Goal: Transaction & Acquisition: Purchase product/service

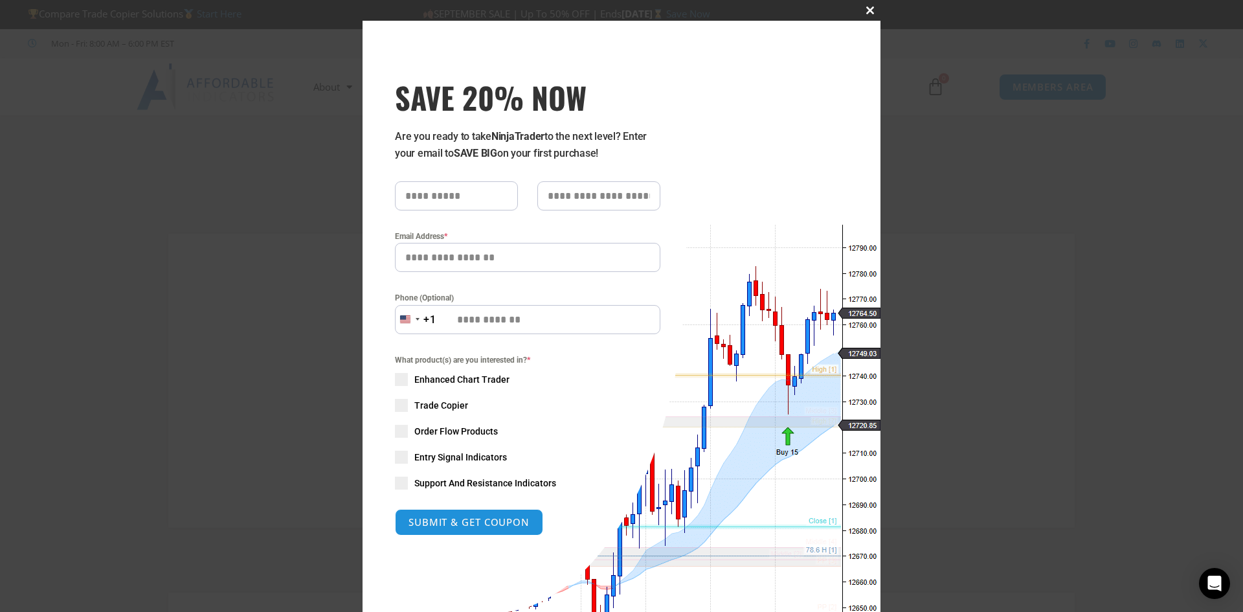
type input "**********"
click at [864, 8] on span "SAVE 20% NOW popup" at bounding box center [870, 10] width 21 height 8
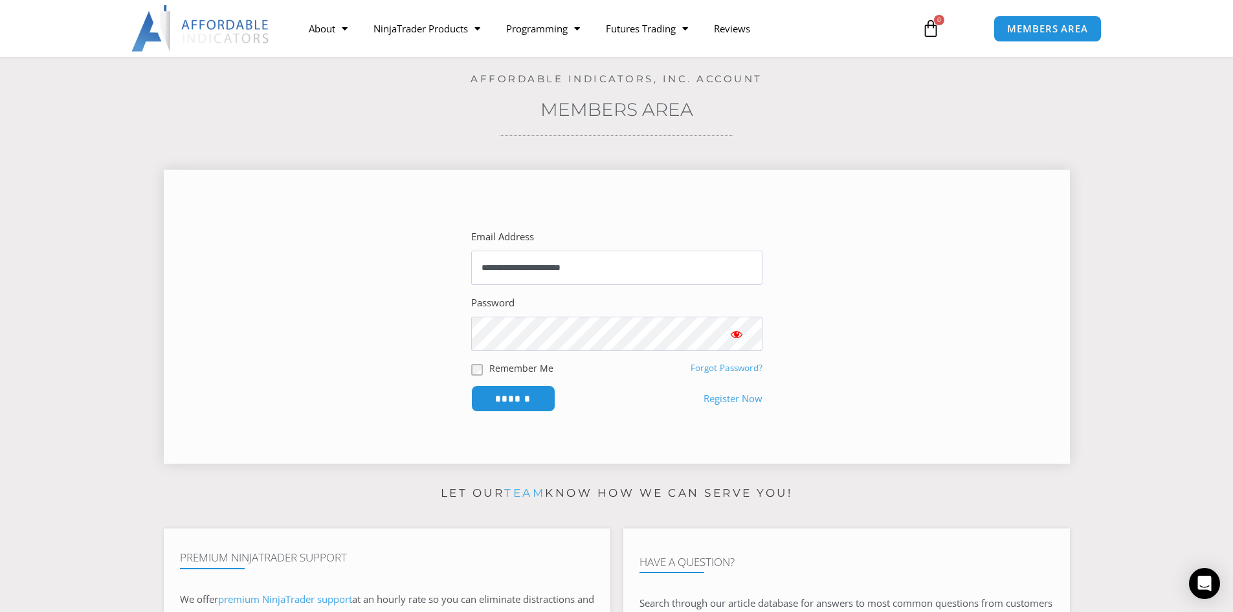
scroll to position [65, 0]
click at [526, 401] on input "******" at bounding box center [513, 398] width 89 height 28
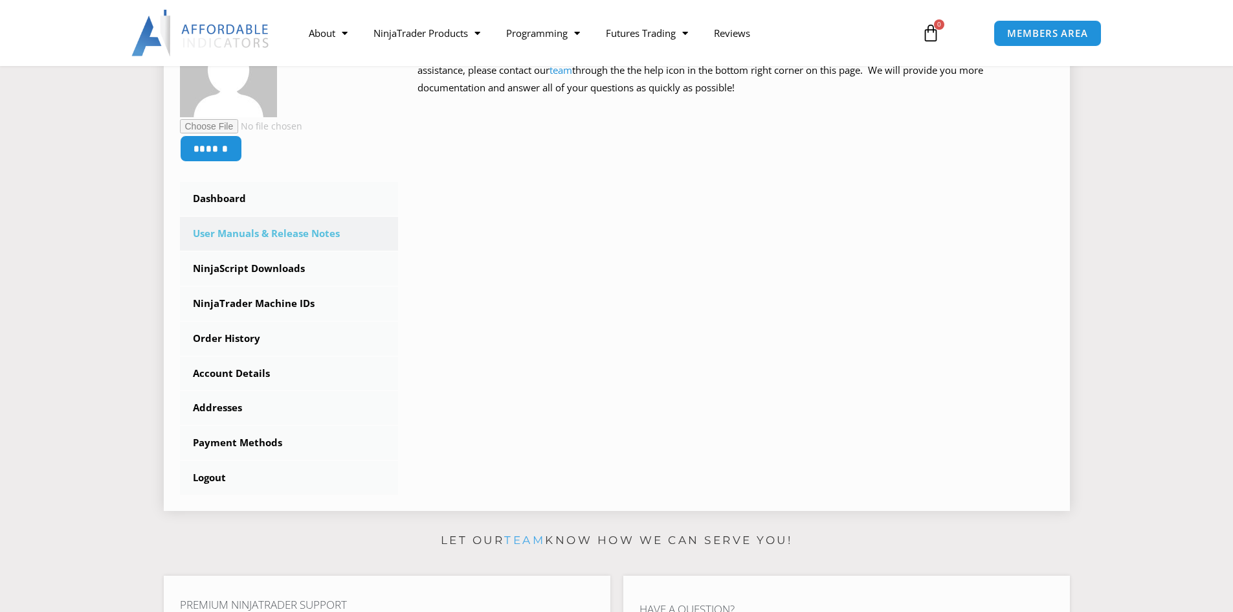
scroll to position [259, 0]
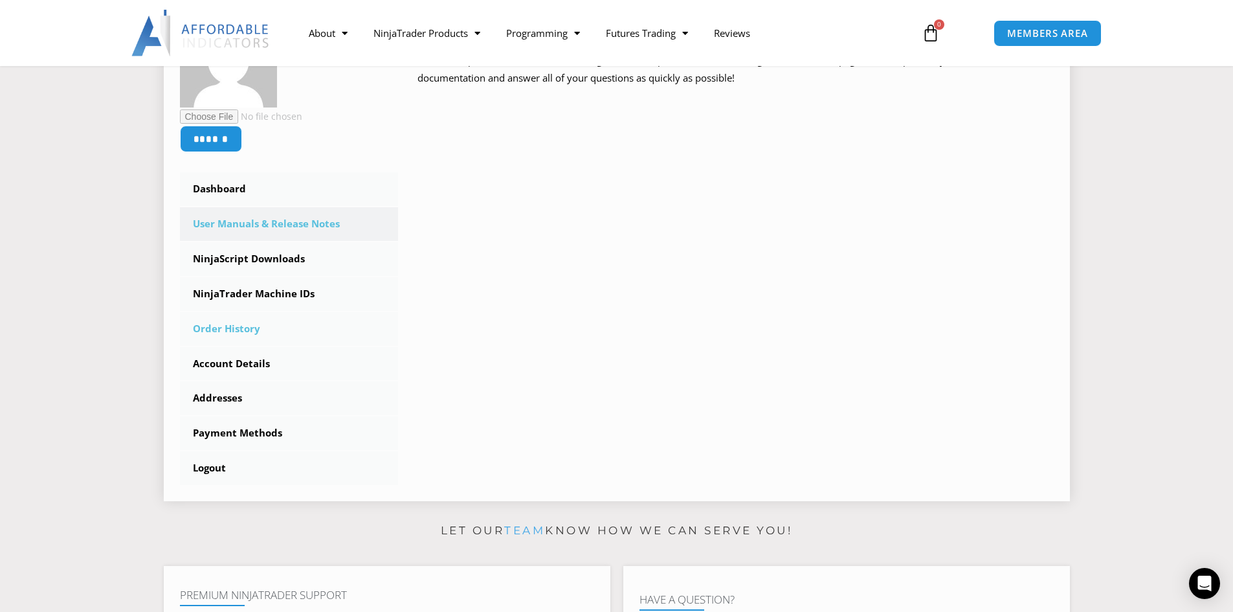
click at [244, 329] on link "Order History" at bounding box center [289, 329] width 219 height 34
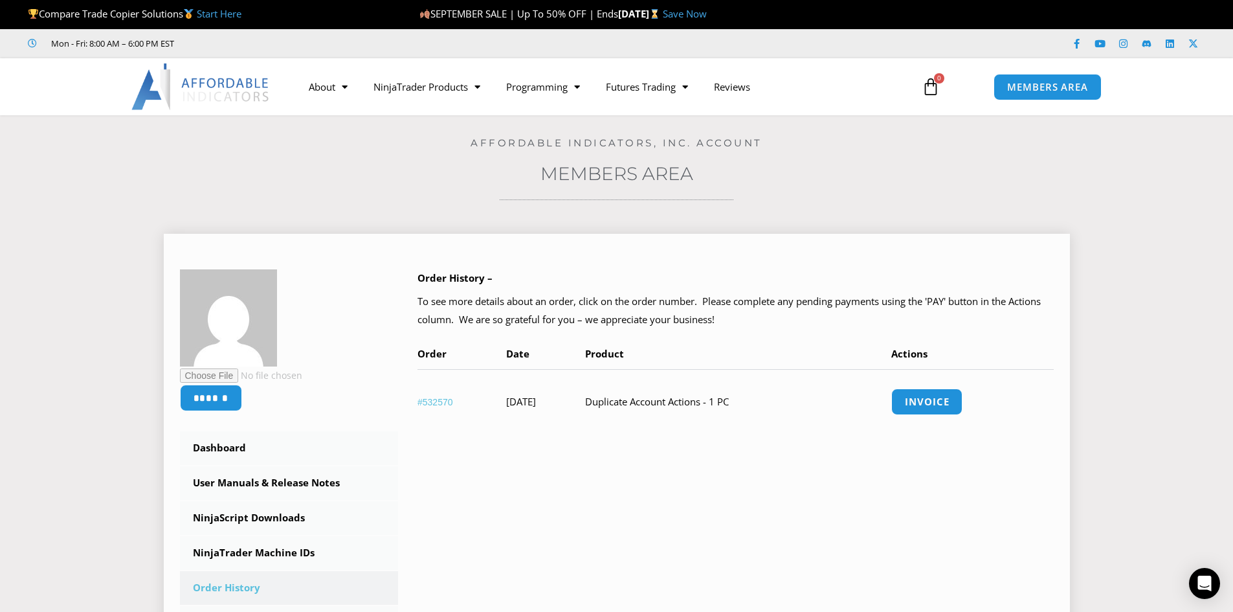
click at [434, 404] on link "#532570" at bounding box center [436, 402] width 36 height 10
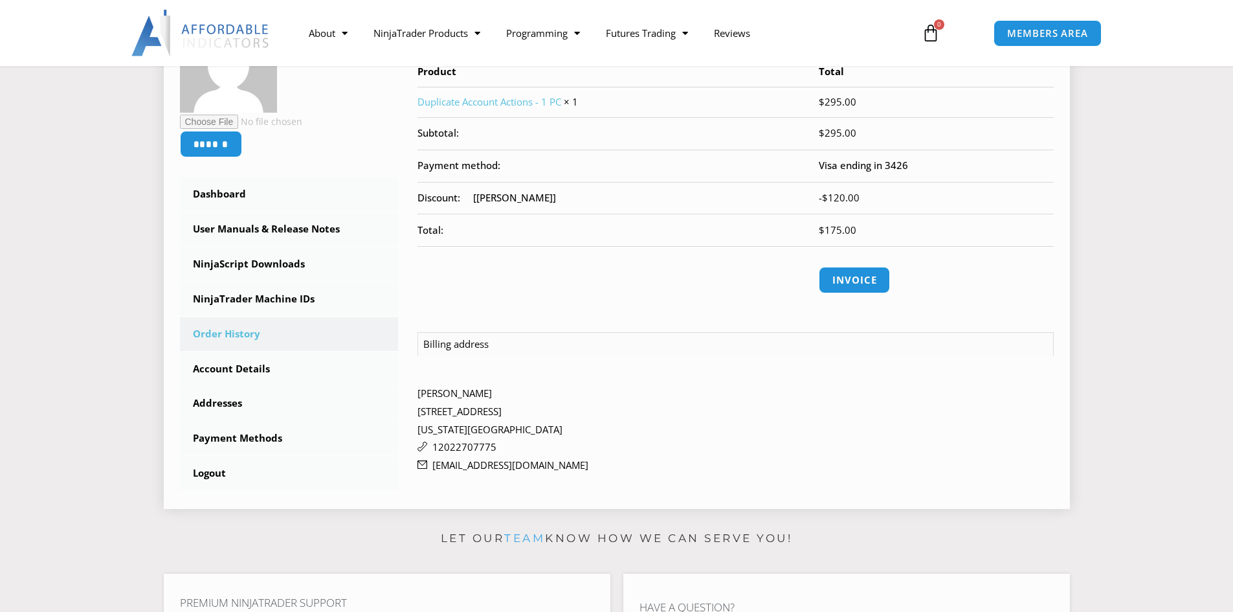
scroll to position [259, 0]
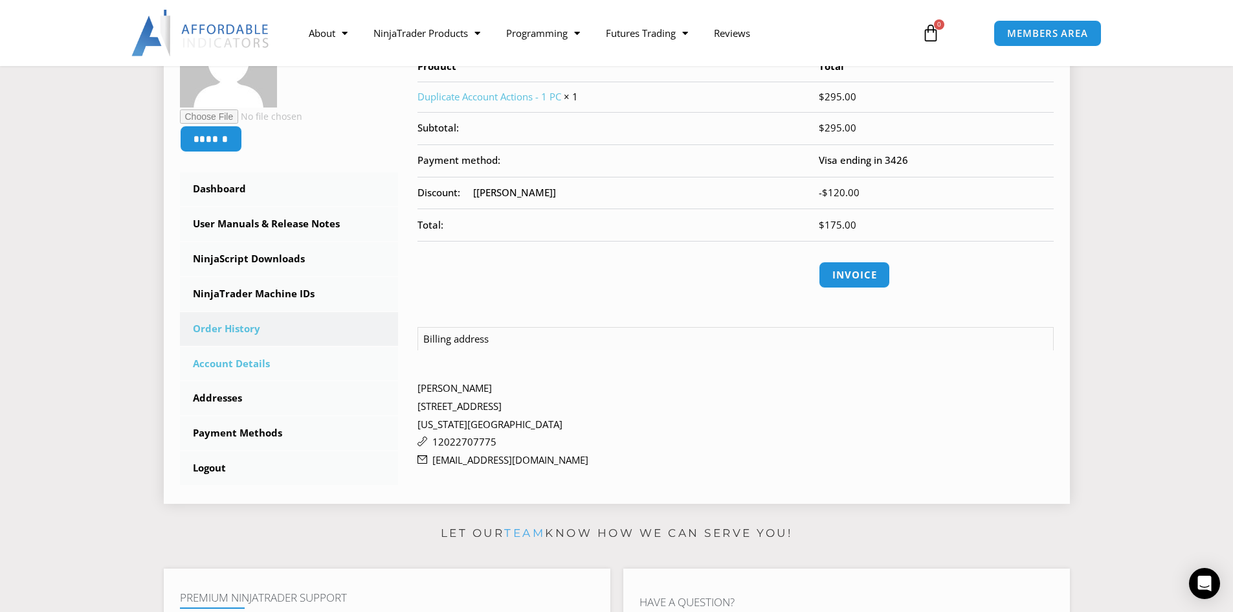
click at [257, 366] on link "Account Details" at bounding box center [289, 364] width 219 height 34
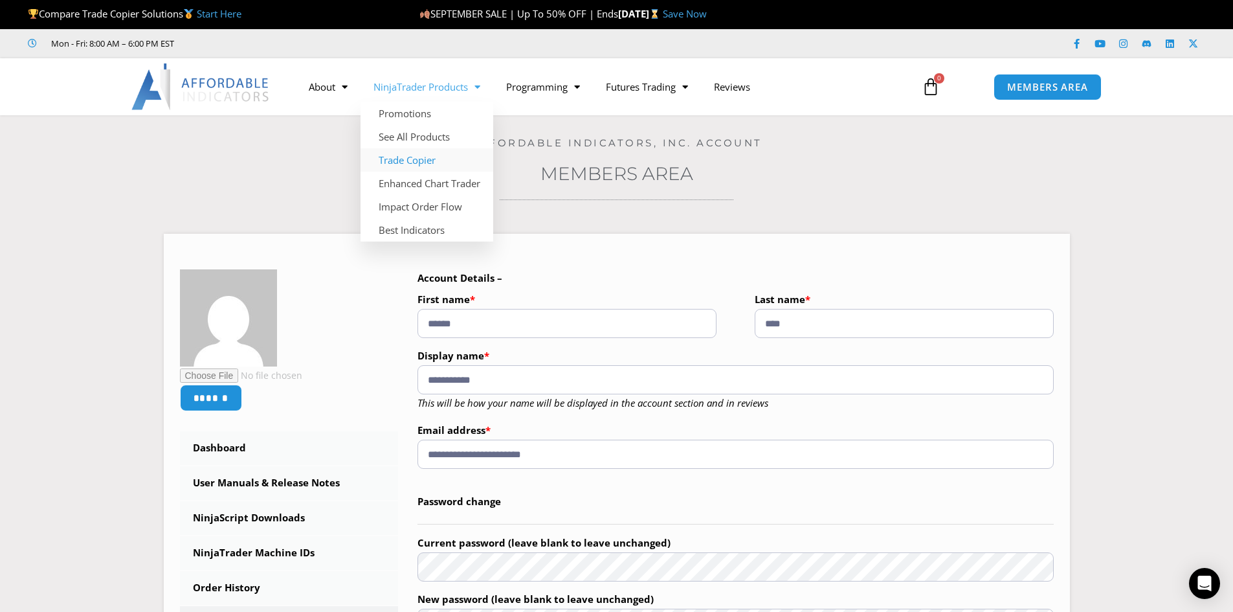
click at [422, 163] on link "Trade Copier" at bounding box center [427, 159] width 133 height 23
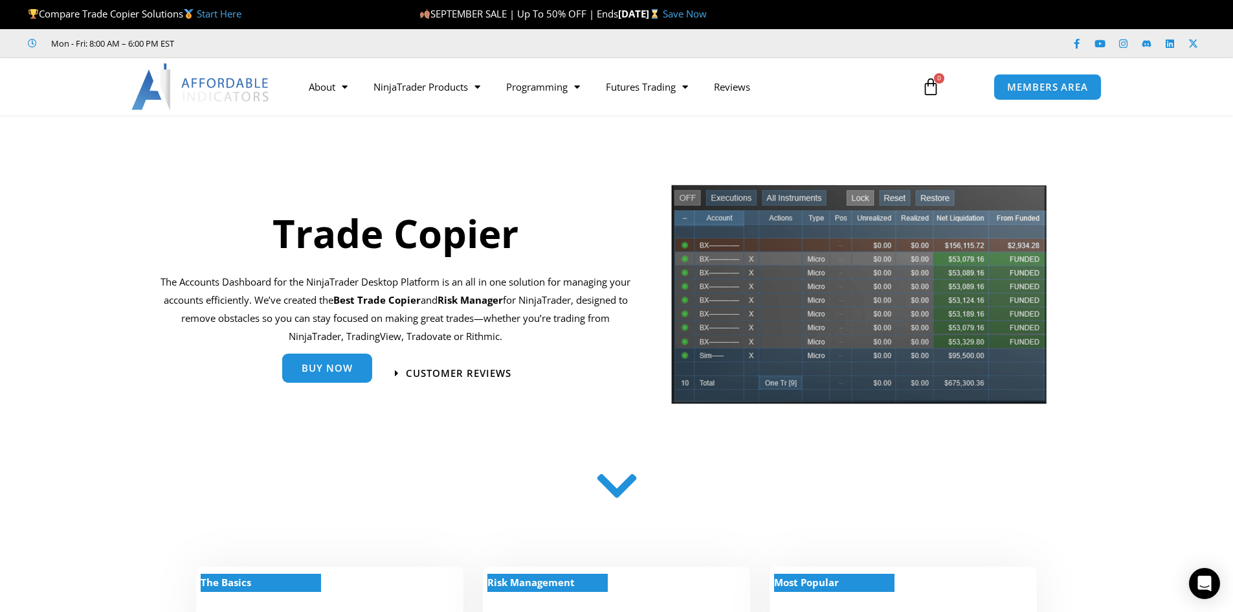
click at [310, 368] on span "Buy Now" at bounding box center [327, 368] width 51 height 10
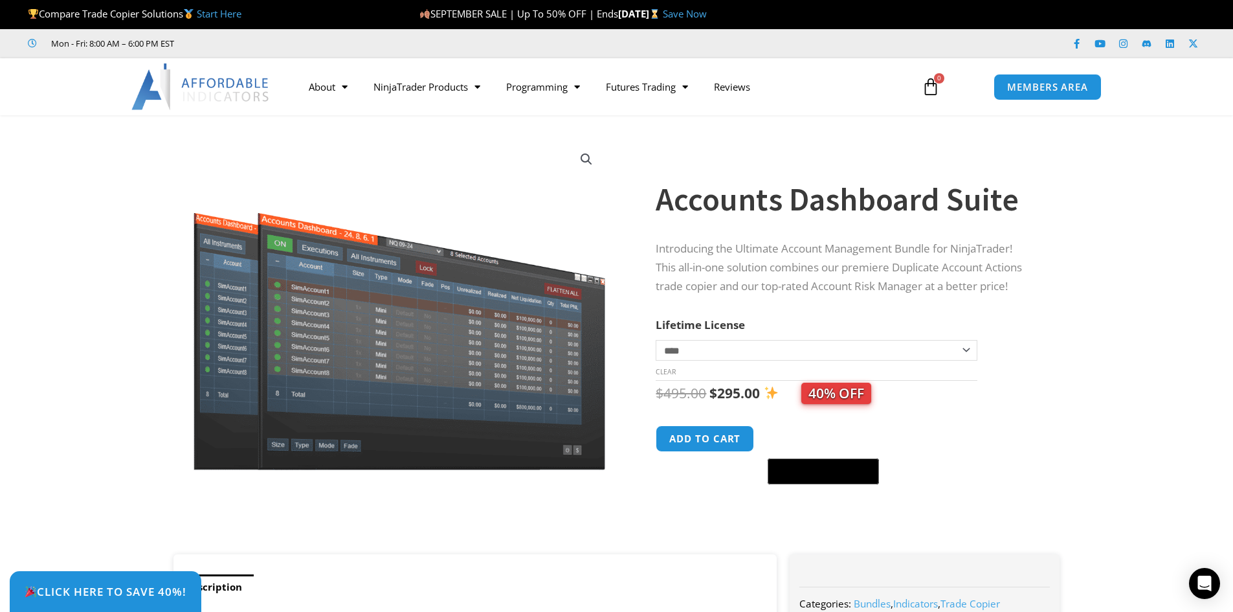
click at [904, 345] on select "**********" at bounding box center [816, 350] width 321 height 21
click at [1080, 296] on section "**********" at bounding box center [616, 341] width 1233 height 426
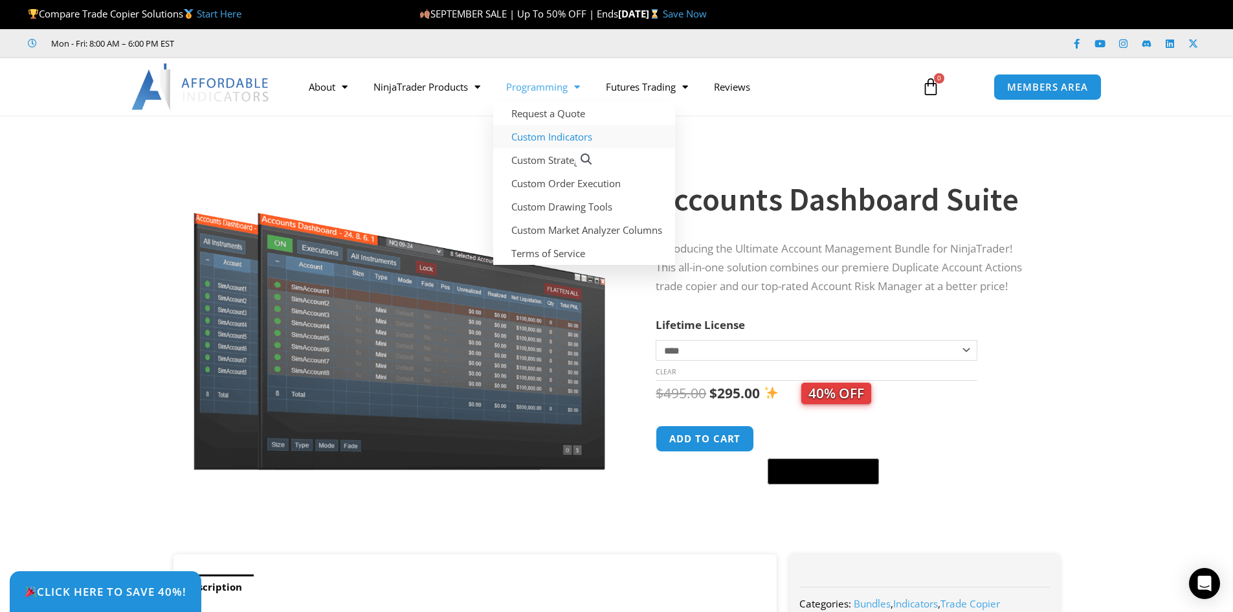
click at [522, 134] on link "Custom Indicators" at bounding box center [584, 136] width 182 height 23
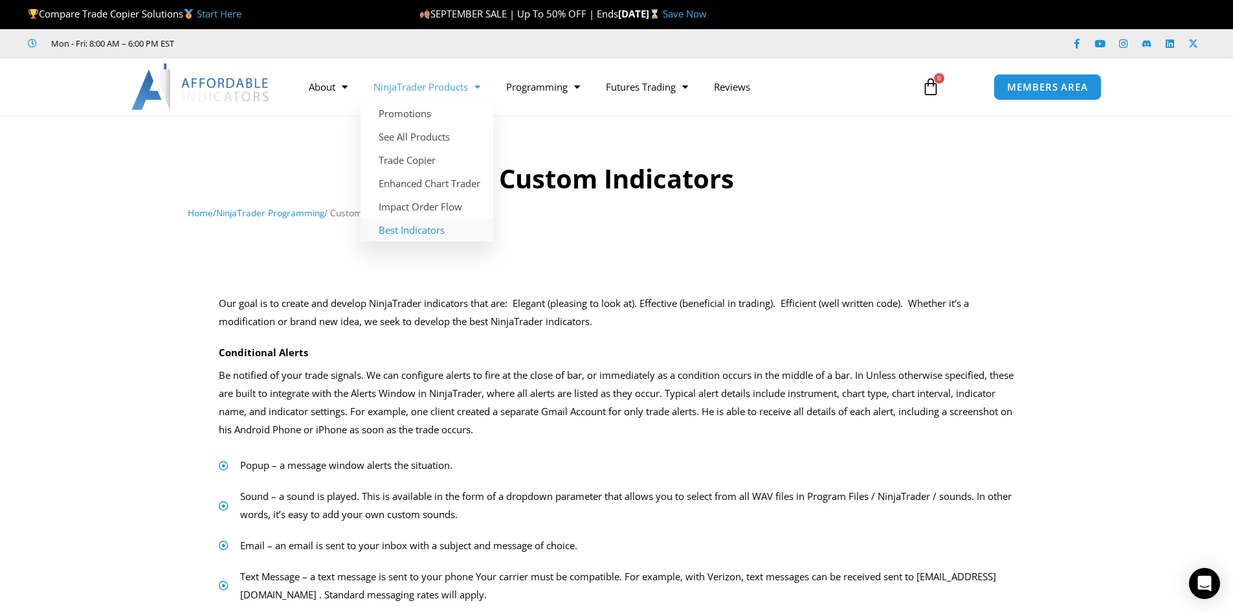
click at [401, 233] on link "Best Indicators" at bounding box center [427, 229] width 133 height 23
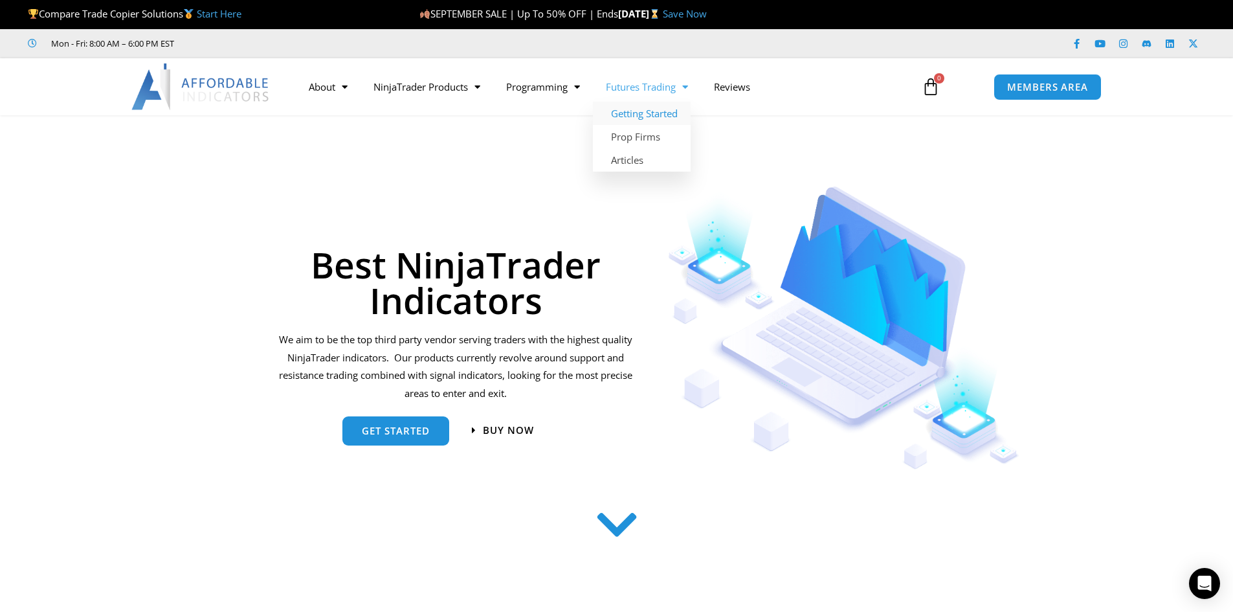
click at [658, 113] on link "Getting Started" at bounding box center [642, 113] width 98 height 23
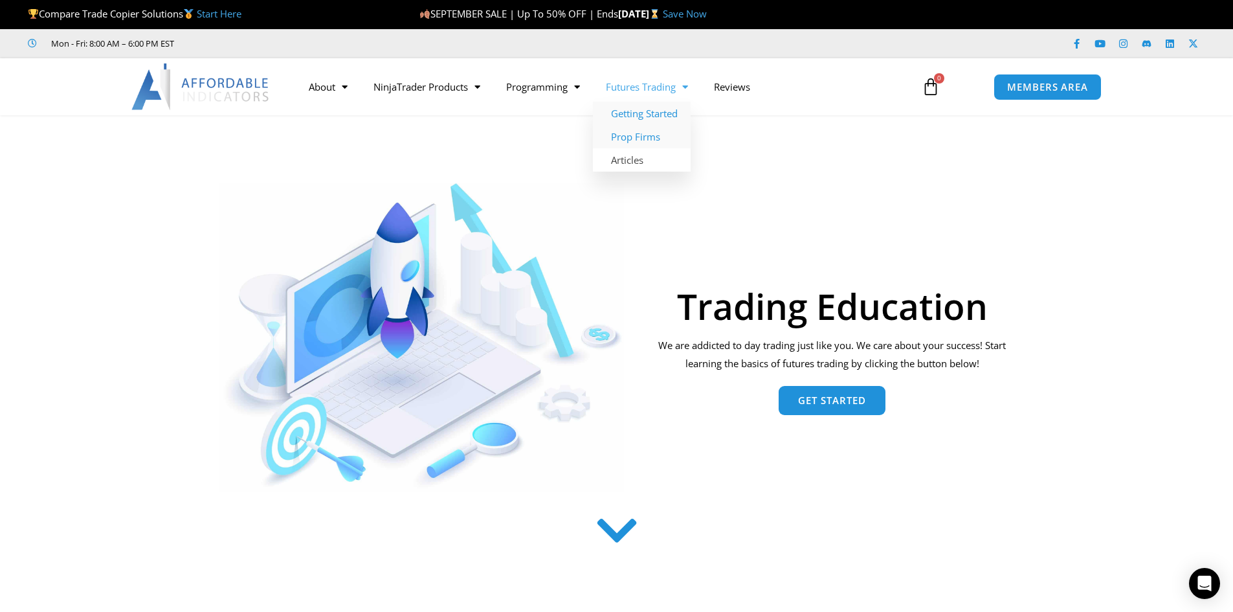
click at [658, 135] on link "Prop Firms" at bounding box center [642, 136] width 98 height 23
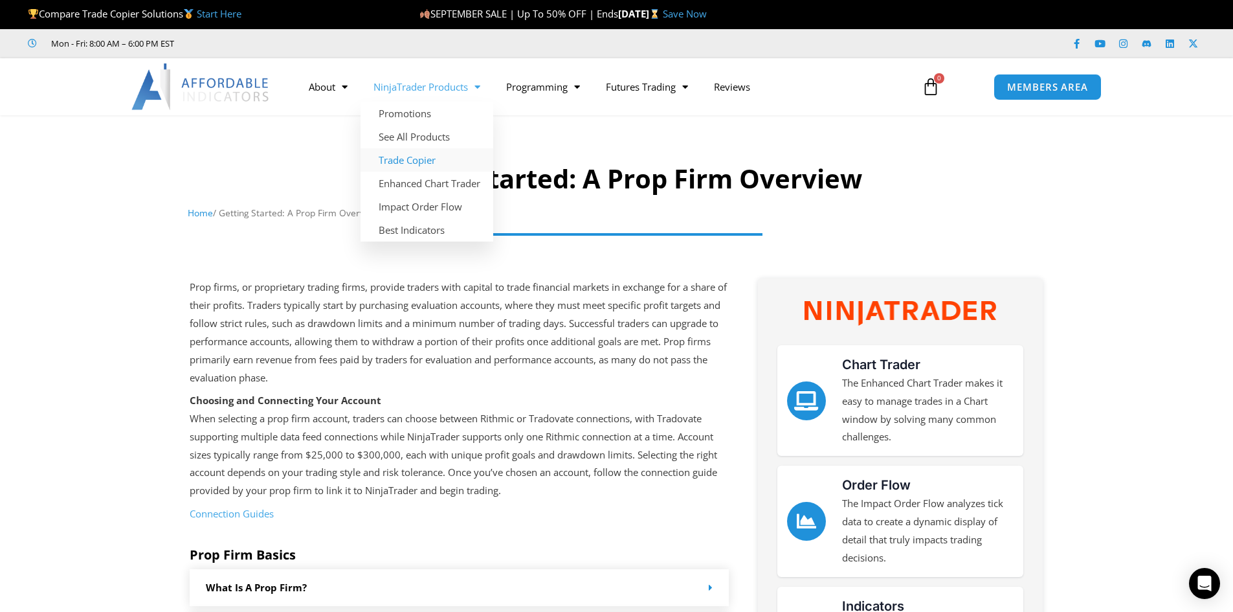
click at [408, 162] on link "Trade Copier" at bounding box center [427, 159] width 133 height 23
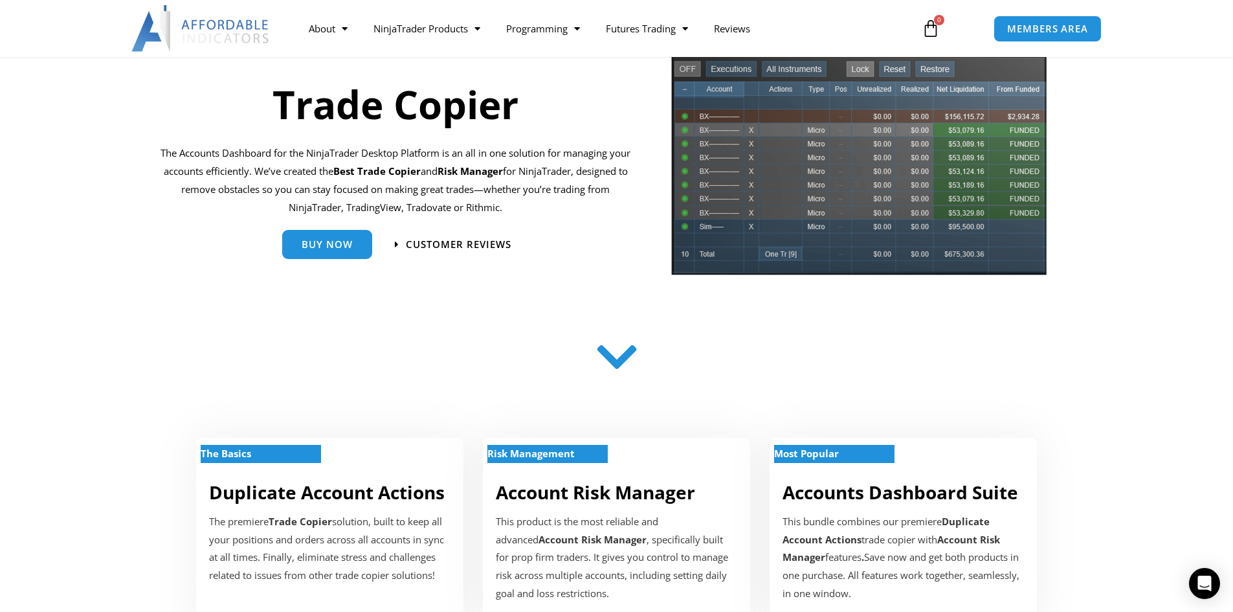
scroll to position [129, 0]
click at [617, 364] on icon at bounding box center [617, 356] width 46 height 46
click at [616, 372] on icon at bounding box center [617, 356] width 46 height 46
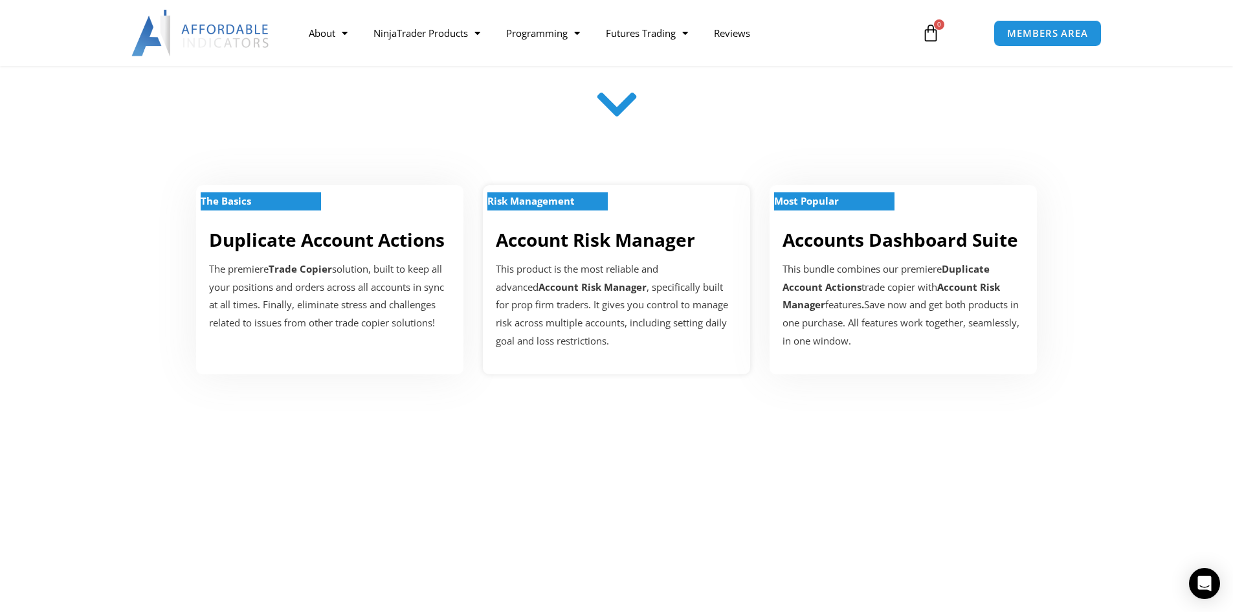
scroll to position [388, 0]
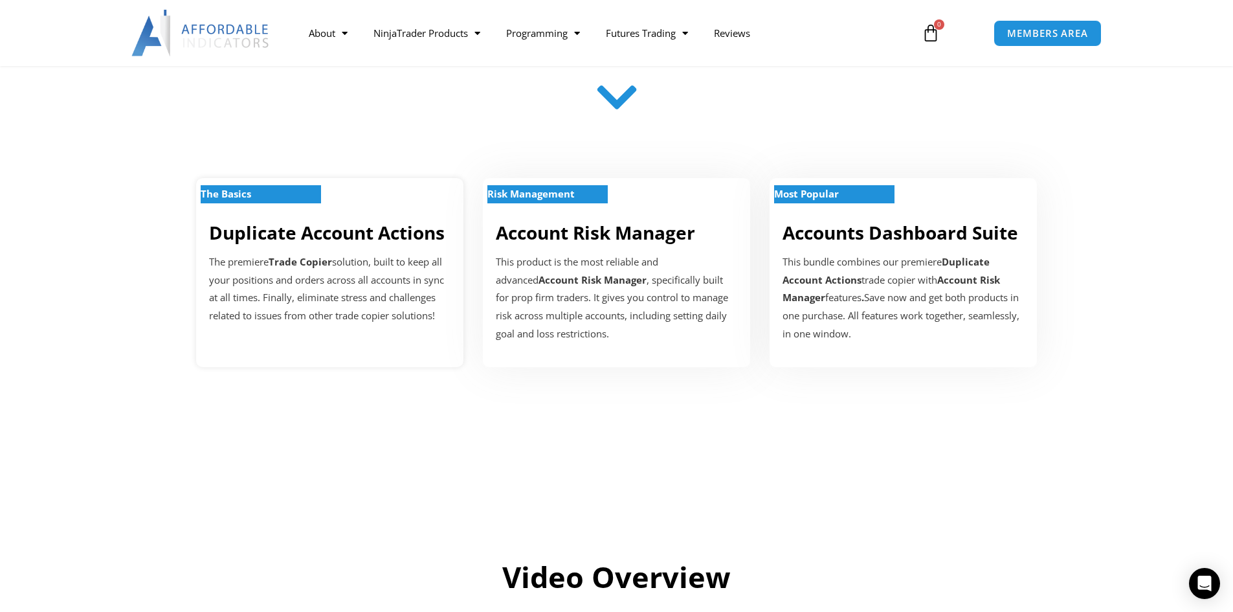
click at [259, 237] on link "Duplicate Account Actions" at bounding box center [327, 232] width 236 height 25
